Goal: Transaction & Acquisition: Subscribe to service/newsletter

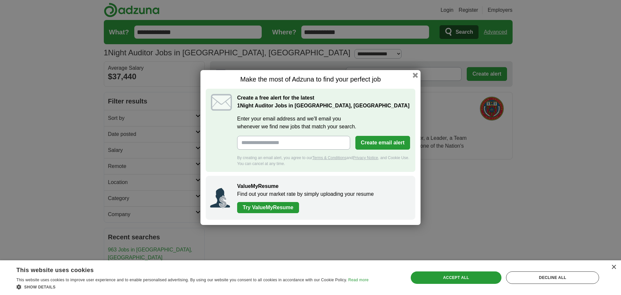
click at [241, 143] on input "Enter your email address and we'll email you whenever we find new jobs that mat…" at bounding box center [293, 143] width 113 height 14
type input "**********"
click at [381, 143] on button "Create email alert" at bounding box center [382, 143] width 55 height 14
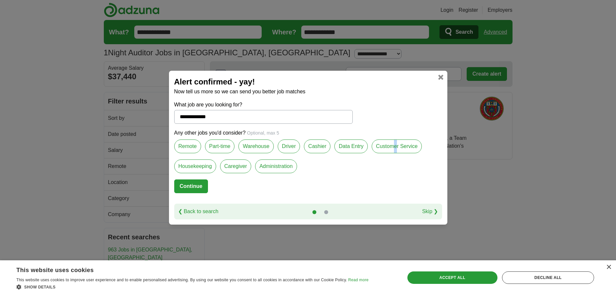
click at [395, 149] on label "Customer Service" at bounding box center [397, 147] width 50 height 14
click at [388, 147] on label "Customer Service" at bounding box center [397, 147] width 50 height 14
click at [291, 145] on label "Driver" at bounding box center [289, 147] width 23 height 14
click at [220, 146] on label "Part-time" at bounding box center [220, 147] width 30 height 14
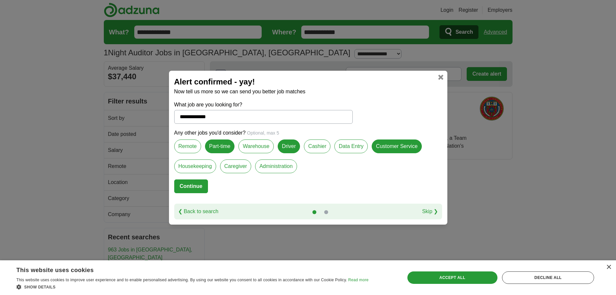
click at [185, 187] on button "Continue" at bounding box center [191, 187] width 34 height 14
select select "*"
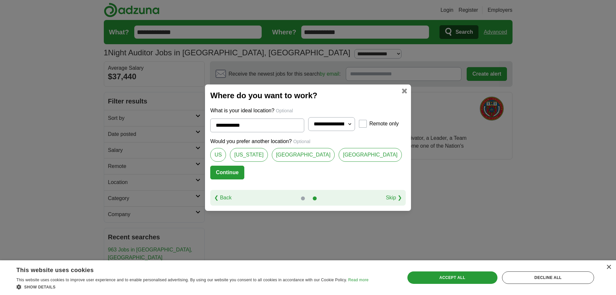
click at [292, 156] on link "[GEOGRAPHIC_DATA]" at bounding box center [303, 155] width 63 height 14
type input "**********"
click at [239, 173] on button "Continue" at bounding box center [227, 173] width 34 height 14
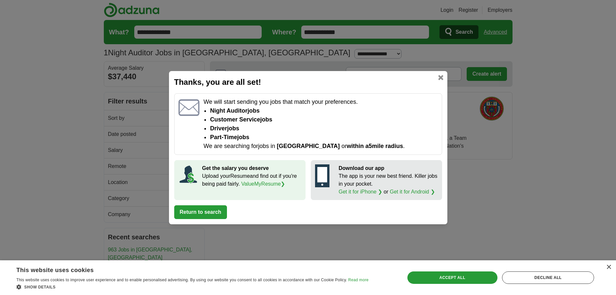
click at [201, 214] on button "Return to search" at bounding box center [200, 212] width 53 height 14
